Goal: Information Seeking & Learning: Learn about a topic

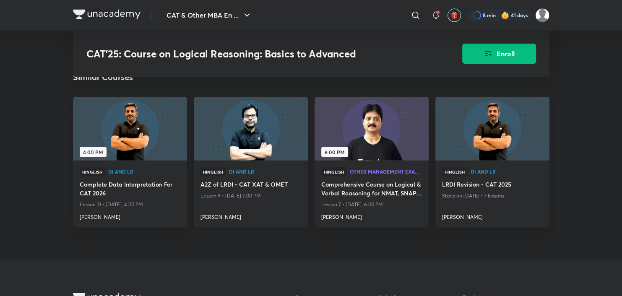
scroll to position [879, 0]
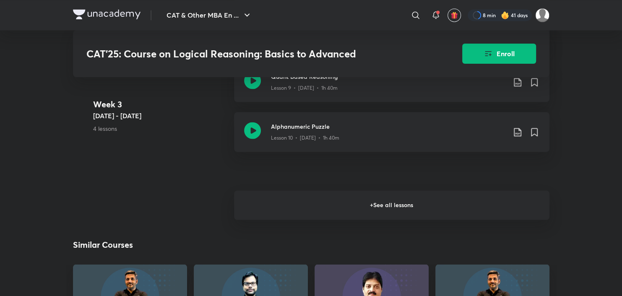
click at [304, 206] on h6 "+ See all lessons" at bounding box center [391, 204] width 315 height 29
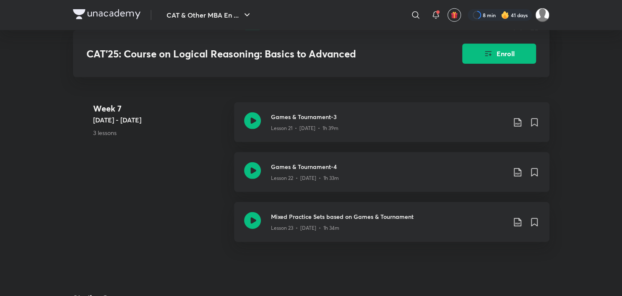
scroll to position [1728, 0]
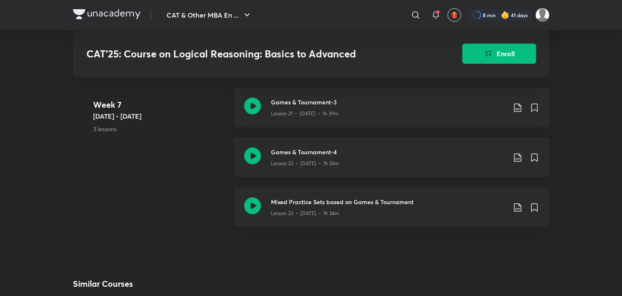
click at [254, 158] on icon at bounding box center [252, 156] width 17 height 17
